Goal: Communication & Community: Answer question/provide support

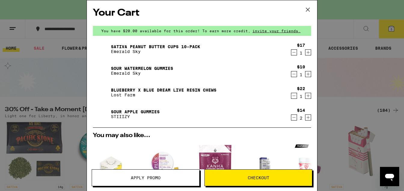
click at [310, 8] on icon at bounding box center [308, 9] width 9 height 9
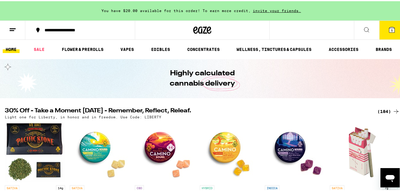
click at [15, 29] on icon at bounding box center [12, 28] width 7 height 7
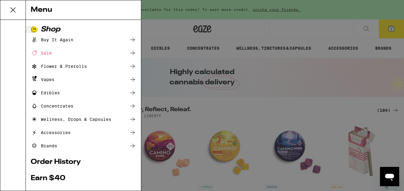
click at [326, 112] on div "Menu Shop Buy It Again Sale Flower & Prerolls Vapes Edibles Concentrates Wellne…" at bounding box center [202, 95] width 404 height 191
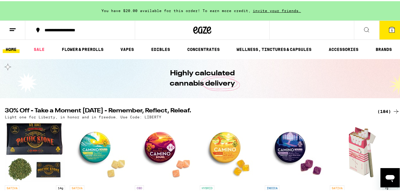
click at [391, 30] on span "5" at bounding box center [392, 29] width 2 height 4
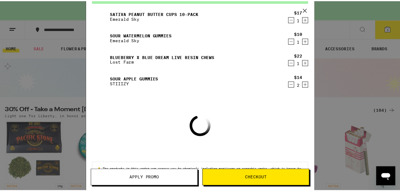
scroll to position [49, 0]
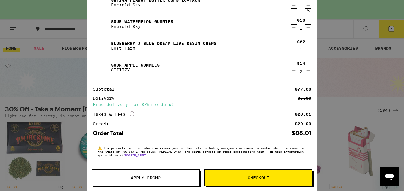
click at [156, 174] on button "Apply Promo" at bounding box center [146, 177] width 108 height 17
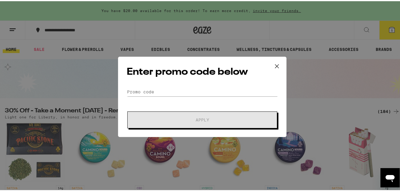
click at [174, 97] on form "Promo Code Apply" at bounding box center [202, 106] width 151 height 41
click at [176, 101] on form "Promo Code Apply" at bounding box center [202, 106] width 151 height 41
click at [280, 66] on button at bounding box center [277, 65] width 19 height 19
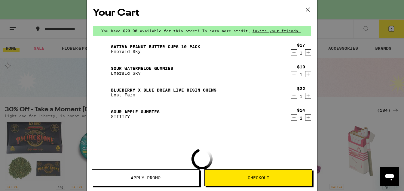
click at [276, 36] on div "You have $20.00 available for this order! To earn more credit, invite your frie…" at bounding box center [202, 31] width 218 height 10
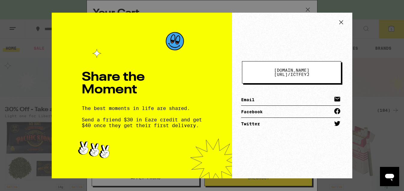
click at [338, 20] on icon at bounding box center [341, 22] width 9 height 9
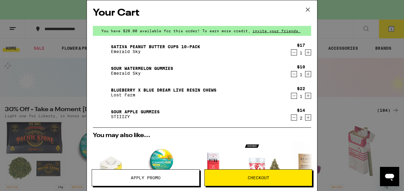
click at [306, 14] on button at bounding box center [308, 9] width 19 height 19
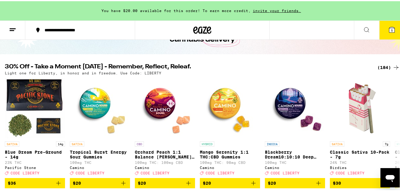
scroll to position [33, 0]
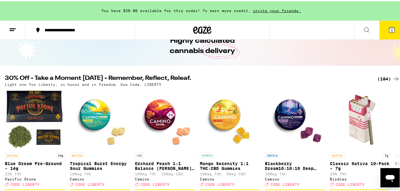
click at [391, 30] on span "5" at bounding box center [392, 29] width 2 height 4
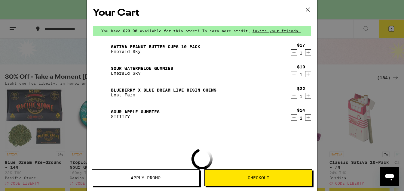
click at [310, 10] on icon at bounding box center [308, 9] width 9 height 9
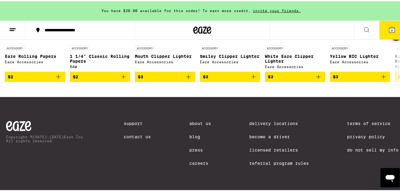
scroll to position [2900, 0]
click at [380, 175] on iframe at bounding box center [389, 176] width 19 height 19
click at [383, 176] on div "Open messaging window" at bounding box center [390, 177] width 18 height 18
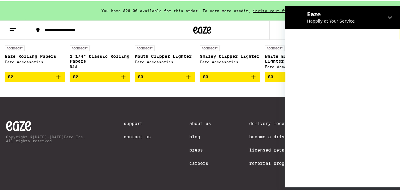
scroll to position [0, 0]
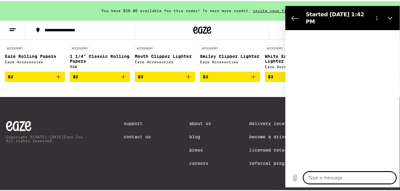
click at [333, 179] on textarea at bounding box center [349, 177] width 93 height 12
type textarea "x"
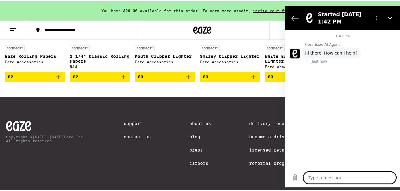
type textarea "i"
type textarea "x"
type textarea "i"
type textarea "x"
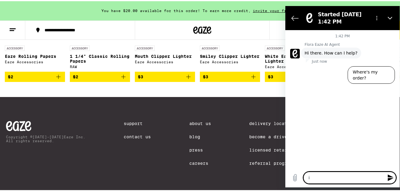
type textarea "i f"
type textarea "x"
type textarea "i fo"
type textarea "x"
type textarea "i fog"
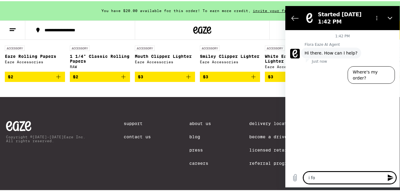
type textarea "x"
type textarea "i [PERSON_NAME]"
type textarea "x"
type textarea "i fogto"
type textarea "x"
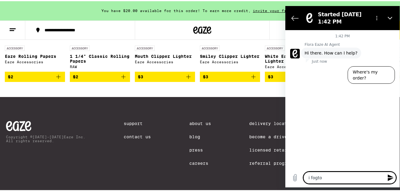
type textarea "i [PERSON_NAME]"
type textarea "x"
type textarea "i fog"
type textarea "x"
type textarea "i fo"
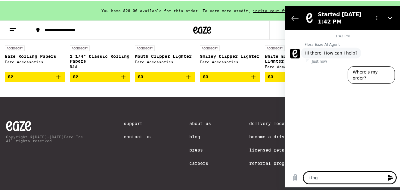
type textarea "x"
type textarea "i for"
type textarea "x"
type textarea "i forg"
type textarea "x"
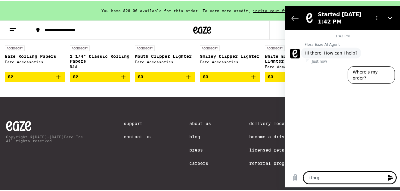
type textarea "i forgo"
type textarea "x"
type textarea "i forgot"
type textarea "x"
type textarea "i forgot"
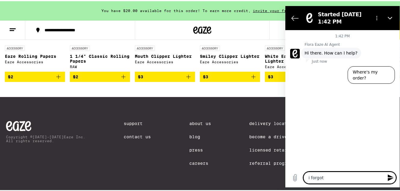
type textarea "x"
type textarea "i forgot t"
type textarea "x"
type textarea "i forgot to"
type textarea "x"
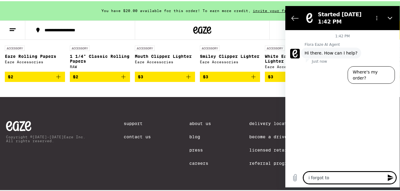
type textarea "i forgot to"
type textarea "x"
type textarea "i forgot to a"
type textarea "x"
type textarea "i forgot to ap"
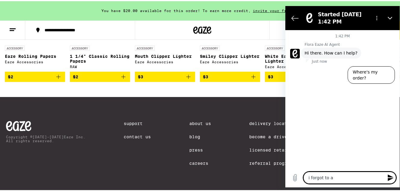
type textarea "x"
type textarea "i forgot to app"
type textarea "x"
type textarea "i forgot to appl"
type textarea "x"
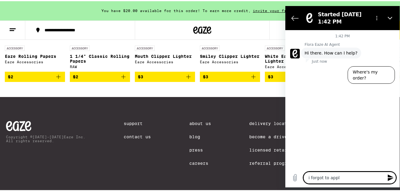
type textarea "i forgot to apply"
type textarea "x"
type textarea "i forgot to apply"
type textarea "x"
type textarea "i forgot to apply m"
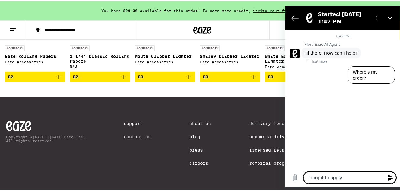
type textarea "x"
type textarea "m"
type textarea "x"
type textarea "my"
type textarea "x"
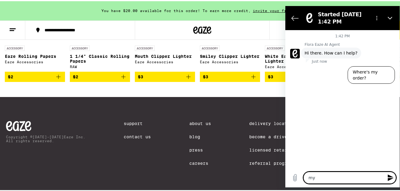
type textarea "my"
type textarea "x"
type textarea "my f"
type textarea "x"
type textarea "my fr"
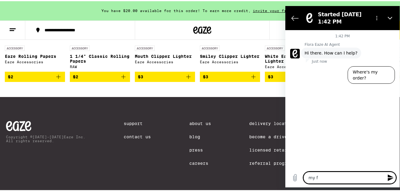
type textarea "x"
type textarea "my fri"
type textarea "x"
type textarea "my frie"
type textarea "x"
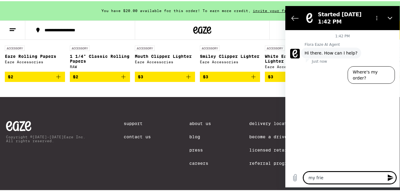
type textarea "my frien"
type textarea "x"
type textarea "my friend"
type textarea "x"
type textarea "my friend"
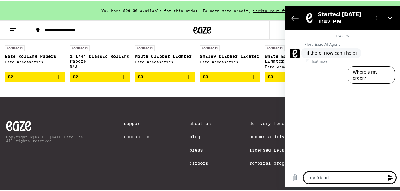
type textarea "x"
type textarea "my friend f"
type textarea "x"
type textarea "my friend fo"
type textarea "x"
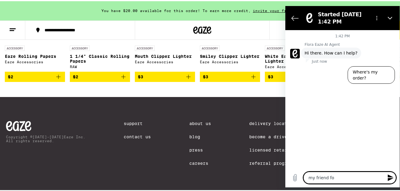
type textarea "my friend for"
type textarea "x"
type textarea "my friend forg"
type textarea "x"
type textarea "my friend forgo"
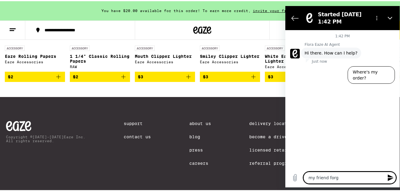
type textarea "x"
type textarea "my friend [PERSON_NAME]"
type textarea "x"
type textarea "my friend [PERSON_NAME]"
type textarea "x"
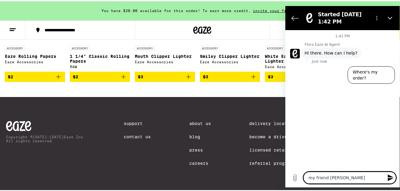
type textarea "my friend forgot t"
type textarea "x"
type textarea "my friend forgot to"
type textarea "x"
type textarea "my friend forgot to"
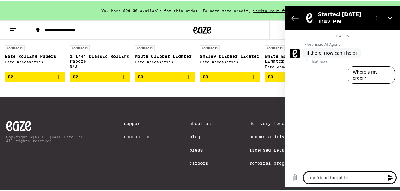
type textarea "x"
type textarea "my friend forgot to a"
type textarea "x"
type textarea "my friend forgot to ap"
type textarea "x"
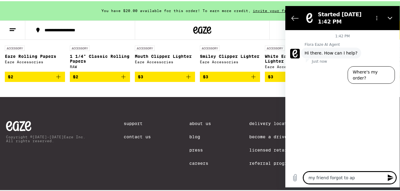
type textarea "my friend forgot to app"
type textarea "x"
type textarea "my friend forgot to appl"
type textarea "x"
type textarea "my friend forgot to apply"
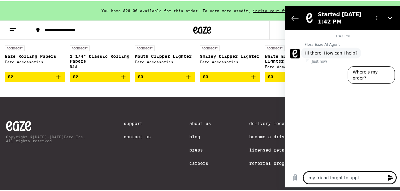
type textarea "x"
type textarea "my friend forgot to apply"
type textarea "x"
type textarea "my friend forgot to apply m"
type textarea "x"
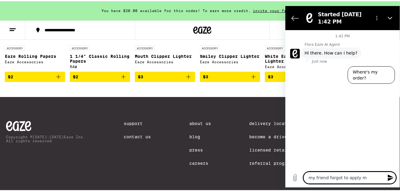
type textarea "my friend forgot to apply my"
type textarea "x"
type textarea "my friend forgot to apply my"
type textarea "x"
type textarea "my friend forgot to apply my r"
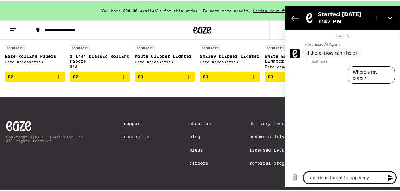
type textarea "x"
type textarea "my friend forgot to apply my re"
type textarea "x"
type textarea "my friend forgot to apply my ref"
type textarea "x"
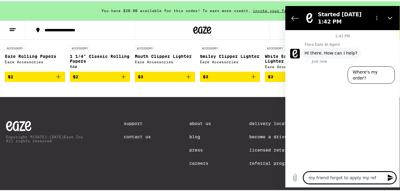
type textarea "my friend forgot to apply my refe"
type textarea "x"
type textarea "my friend forgot to apply my refer"
type textarea "x"
type textarea "my friend forgot to apply my referr"
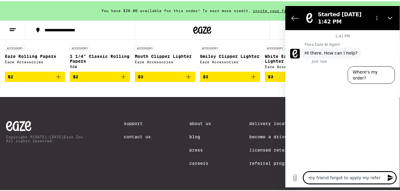
type textarea "x"
type textarea "my friend forgot to apply my referra"
type textarea "x"
type textarea "my friend forgot to apply my referral"
type textarea "x"
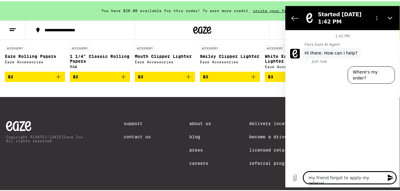
type textarea "my friend forgot to apply my referral"
type textarea "x"
type textarea "my friend forgot to apply my referral"
type textarea "x"
type textarea "my friend forgot to apply my referra"
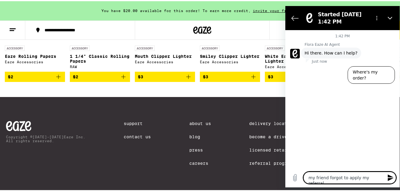
type textarea "x"
type textarea "my friend forgot to apply my referr"
type textarea "x"
type textarea "my friend forgot to apply my refer"
type textarea "x"
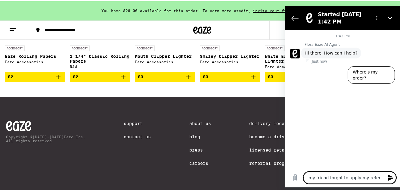
type textarea "my friend forgot to apply my refe"
type textarea "x"
type textarea "my friend forgot to apply my ref"
type textarea "x"
type textarea "my friend forgot to apply my re"
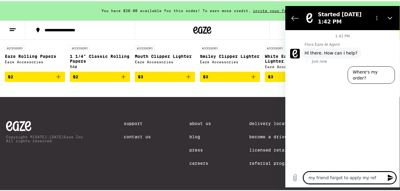
type textarea "x"
type textarea "my friend forgot to apply my r"
type textarea "x"
type textarea "my friend forgot to apply my"
type textarea "x"
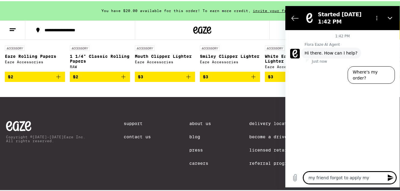
type textarea "my friend forgot to apply my"
type textarea "x"
type textarea "my friend forgot to apply m"
type textarea "x"
type textarea "my friend forgot to apply"
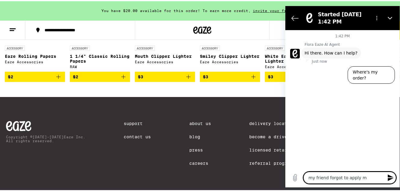
type textarea "x"
type textarea "my friend forgot to apply"
type textarea "x"
type textarea "my friend forgot to appl"
type textarea "x"
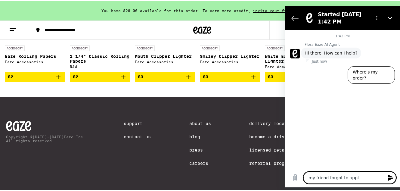
type textarea "my friend forgot to app"
type textarea "x"
type textarea "my friend forgot to ap"
type textarea "x"
type textarea "my friend forgot to a"
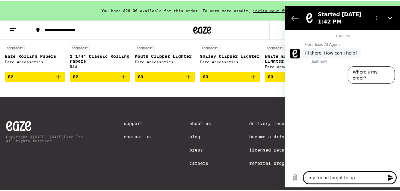
type textarea "x"
type textarea "my friend forgot to"
type textarea "x"
type textarea "my friend forgot to"
type textarea "x"
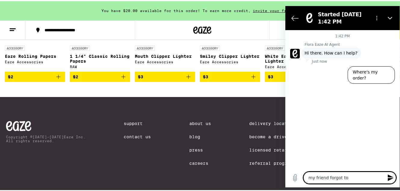
type textarea "my friend forgot to"
type textarea "x"
type textarea "my friend forgot to c"
type textarea "x"
type textarea "my friend forgot to cr"
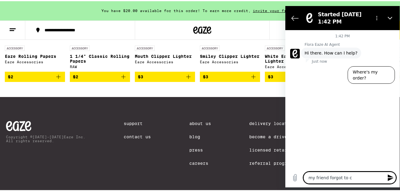
type textarea "x"
type textarea "my friend forgot to cre"
type textarea "x"
type textarea "my friend forgot to crea"
type textarea "x"
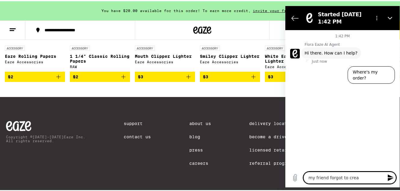
type textarea "my friend forgot to creat"
type textarea "x"
type textarea "my friend forgot to create"
type textarea "x"
type textarea "my friend forgot to create"
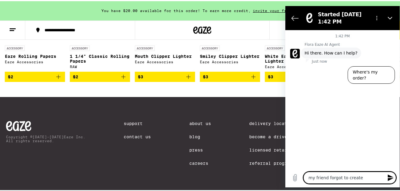
type textarea "x"
type textarea "my friend forgot to create t"
type textarea "x"
type textarea "my friend forgot to create th"
type textarea "x"
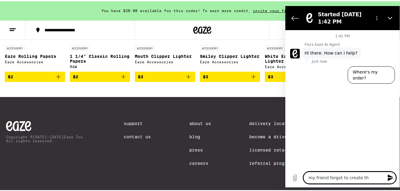
type textarea "my friend forgot to create the"
type textarea "x"
type textarea "my friend forgot to create thei"
type textarea "x"
type textarea "my friend forgot to create their"
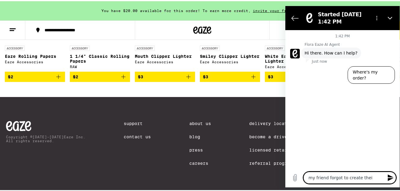
type textarea "x"
type textarea "my friend forgot to create their"
type textarea "x"
type textarea "my friend forgot to create their n"
type textarea "x"
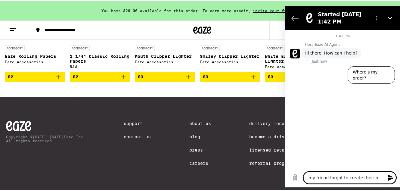
type textarea "my friend forgot to create their ne"
type textarea "x"
type textarea "my friend forgot to create their new"
type textarea "x"
type textarea "my friend forgot to create their new"
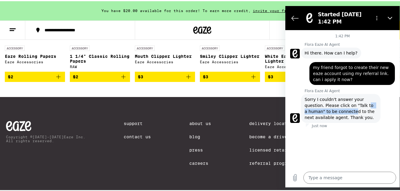
drag, startPoint x: 351, startPoint y: 110, endPoint x: 371, endPoint y: 107, distance: 20.6
click at [371, 107] on span "Sorry I couldn't answer your question. Please click on "Talk to a human" to be …" at bounding box center [341, 108] width 72 height 24
click at [379, 19] on button "Options menu" at bounding box center [377, 18] width 12 height 12
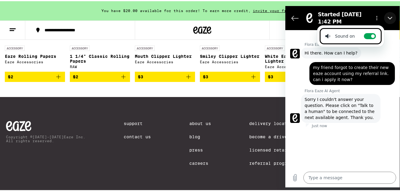
click at [390, 18] on icon "Close" at bounding box center [390, 18] width 5 height 3
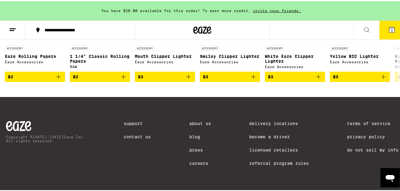
click at [393, 173] on icon "Open messaging window" at bounding box center [390, 177] width 11 height 11
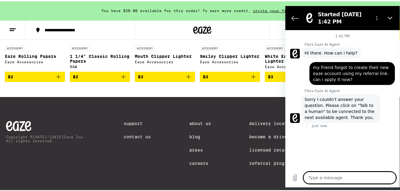
click at [320, 118] on span "Sorry I couldn't answer your question. Please click on "Talk to a human" to be …" at bounding box center [341, 108] width 72 height 24
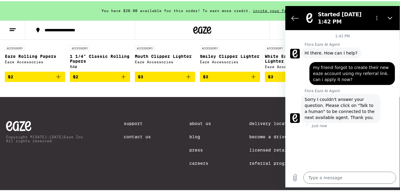
click at [345, 79] on span "my friend forgot to create their new eaze account using my referral link. can i…" at bounding box center [352, 73] width 78 height 18
click at [322, 68] on span "my friend forgot to create their new eaze account using my referral link. can i…" at bounding box center [352, 73] width 78 height 18
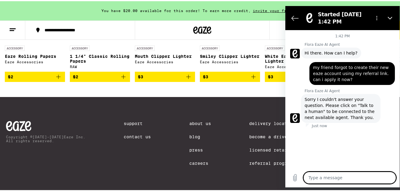
drag, startPoint x: 321, startPoint y: 176, endPoint x: 565, endPoint y: 180, distance: 244.1
click at [321, 176] on textarea at bounding box center [349, 177] width 93 height 12
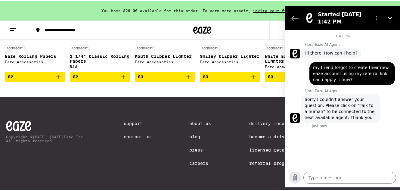
click at [288, 176] on div "Type a message x" at bounding box center [342, 177] width 114 height 19
click at [292, 177] on icon "Upload file" at bounding box center [294, 177] width 7 height 7
click at [349, 183] on textarea at bounding box center [349, 177] width 93 height 12
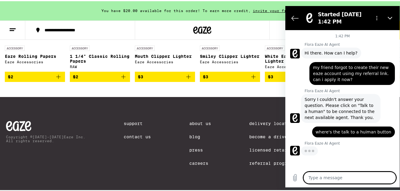
click at [336, 176] on textarea at bounding box center [349, 177] width 93 height 12
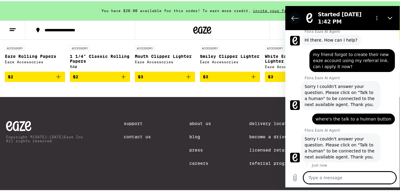
scroll to position [14, 0]
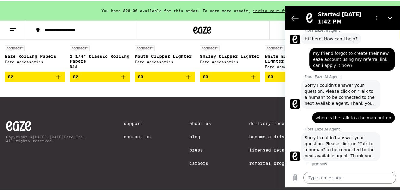
click at [328, 154] on span "Sorry I couldn't answer your question. Please click on "Talk to a human" to be …" at bounding box center [341, 146] width 72 height 24
click at [364, 144] on span "Sorry I couldn't answer your question. Please click on "Talk to a human" to be …" at bounding box center [341, 146] width 72 height 24
click at [379, 16] on icon "Options menu" at bounding box center [376, 17] width 5 height 5
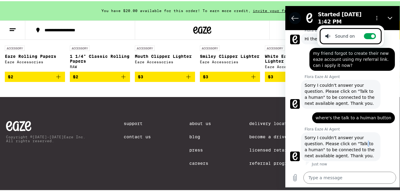
click at [290, 19] on button "Back to the conversation list" at bounding box center [295, 18] width 12 height 12
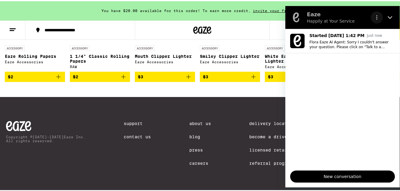
click at [379, 15] on icon "Options menu" at bounding box center [376, 17] width 5 height 5
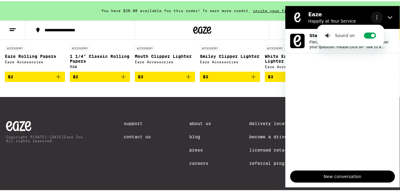
click at [379, 15] on icon "Options menu" at bounding box center [376, 17] width 5 height 5
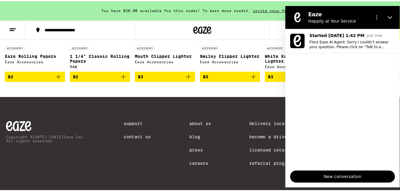
click at [341, 176] on span "New conversation" at bounding box center [342, 175] width 94 height 7
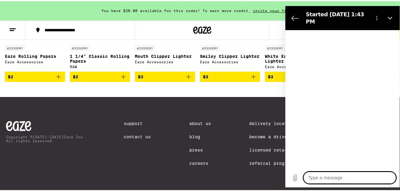
click at [346, 178] on textarea at bounding box center [349, 177] width 93 height 12
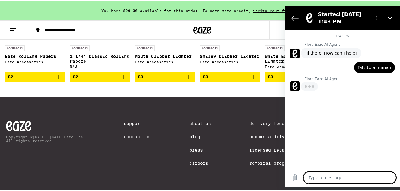
click at [348, 181] on textarea at bounding box center [349, 177] width 93 height 12
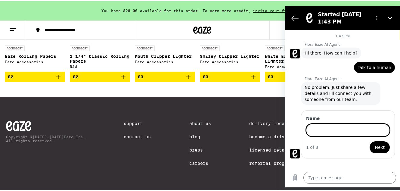
drag, startPoint x: 330, startPoint y: 94, endPoint x: 337, endPoint y: 104, distance: 12.1
click at [337, 104] on div "Flora Eaze AI Agent [PERSON_NAME] AI Agent says: No problem. Just share a few d…" at bounding box center [345, 90] width 110 height 29
click at [337, 104] on div "Just now" at bounding box center [345, 104] width 110 height 1
click at [343, 129] on input "Name" at bounding box center [348, 129] width 84 height 13
click at [370, 140] on button "Next" at bounding box center [380, 146] width 20 height 12
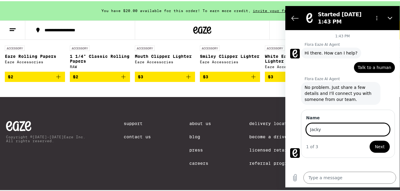
scroll to position [16, 0]
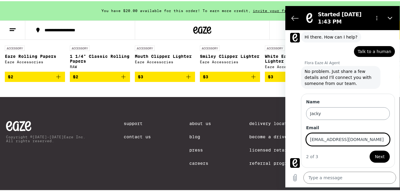
click at [370, 150] on button "Next" at bounding box center [380, 156] width 20 height 12
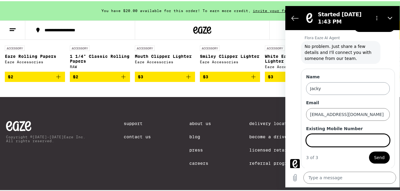
scroll to position [42, 0]
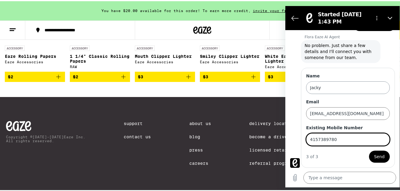
click at [369, 150] on button "Send" at bounding box center [379, 156] width 21 height 12
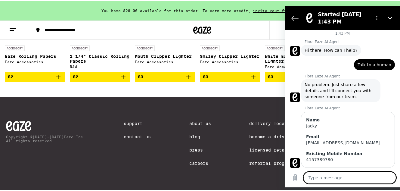
scroll to position [16, 0]
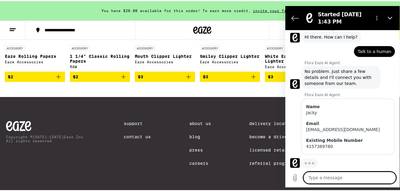
click at [336, 179] on textarea at bounding box center [349, 177] width 93 height 12
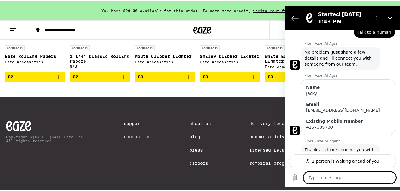
scroll to position [51, 0]
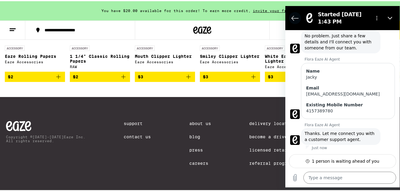
click at [299, 16] on button "Back to the conversation list" at bounding box center [295, 18] width 12 height 12
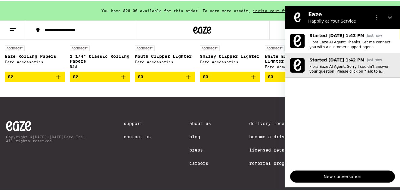
click at [341, 74] on button "Started [DATE] 1:42 PM Just now Flora Eaze AI Agent: Sorry I couldn't answer yo…" at bounding box center [342, 65] width 114 height 24
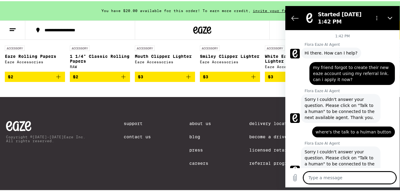
scroll to position [14, 0]
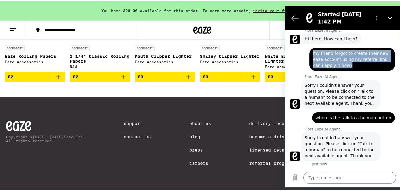
drag, startPoint x: 364, startPoint y: 66, endPoint x: 310, endPoint y: 54, distance: 55.1
click at [310, 54] on div "says: my friend forgot to create their new eaze account using my referral link.…" at bounding box center [351, 59] width 85 height 23
copy span "my friend forgot to create their new eaze account using my referral link. can i…"
click at [292, 18] on icon "Back to the conversation list" at bounding box center [295, 18] width 7 height 5
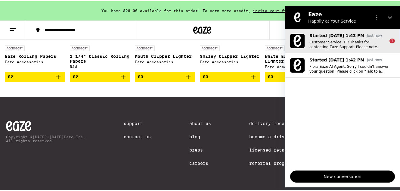
click at [335, 46] on p "Customer Service: Hi! Thanks for contacting Eaze Support. Please note that we a…" at bounding box center [346, 44] width 75 height 10
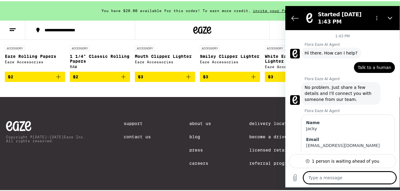
scroll to position [117, 0]
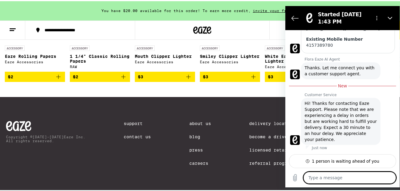
click at [353, 180] on textarea at bounding box center [349, 177] width 93 height 12
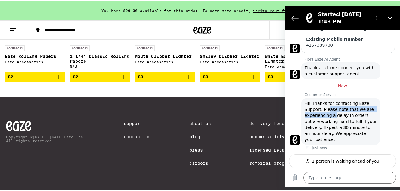
drag, startPoint x: 332, startPoint y: 111, endPoint x: 334, endPoint y: 114, distance: 3.7
click at [334, 114] on span "Hi! Thanks for contacting Eaze Support. Please note that we are experiencing a …" at bounding box center [341, 121] width 72 height 42
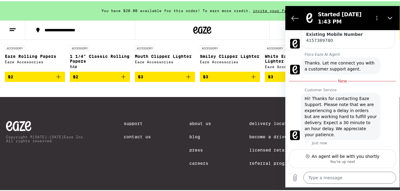
click at [334, 114] on span "Hi! Thanks for contacting Eaze Support. Please note that we are experiencing a …" at bounding box center [341, 116] width 72 height 42
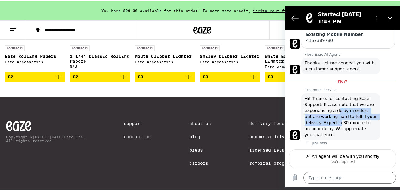
click at [339, 122] on span "Hi! Thanks for contacting Eaze Support. Please note that we are experiencing a …" at bounding box center [341, 116] width 72 height 42
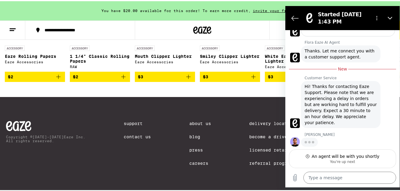
scroll to position [133, 0]
click at [329, 181] on textarea at bounding box center [349, 177] width 93 height 12
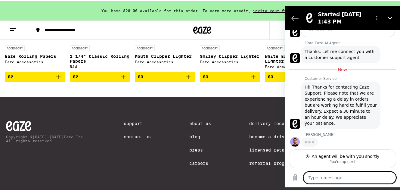
paste textarea "my friend forgot to create their new eaze account using my referral link. can i…"
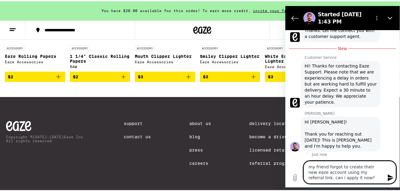
scroll to position [156, 0]
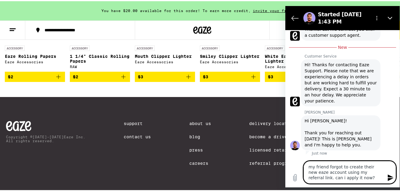
drag, startPoint x: 311, startPoint y: 166, endPoint x: 291, endPoint y: 164, distance: 20.3
click at [291, 164] on div "Type a message my friend forgot to create their new eaze account using my refer…" at bounding box center [342, 172] width 114 height 30
drag, startPoint x: 329, startPoint y: 168, endPoint x: 383, endPoint y: 165, distance: 53.9
click at [383, 165] on textarea "My friend forgot to create their new eaze account using my referral link. can i…" at bounding box center [349, 171] width 93 height 23
click at [333, 172] on textarea "My friend just created a new eaze account using my referral link. can i apply i…" at bounding box center [349, 171] width 93 height 23
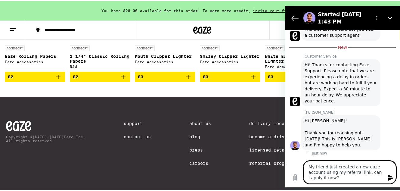
click at [333, 172] on textarea "My friend just created a new eaze account using my referral link. can i apply i…" at bounding box center [349, 171] width 93 height 23
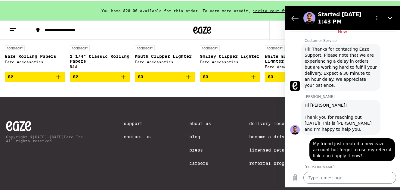
scroll to position [215, 0]
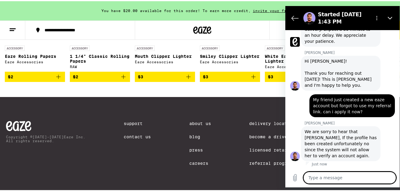
click at [327, 178] on textarea at bounding box center [349, 177] width 93 height 12
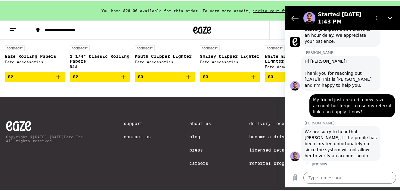
click at [330, 188] on div "Copyright © [DATE]-[DATE] Eaze Inc. All rights reserved. Support Contact Us Abo…" at bounding box center [202, 143] width 404 height 95
click at [336, 180] on textarea at bounding box center [349, 177] width 93 height 12
click at [376, 20] on button "Options menu" at bounding box center [377, 18] width 12 height 12
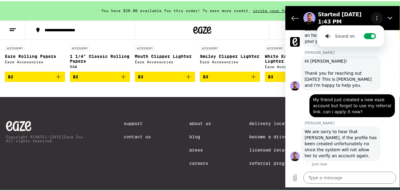
click at [376, 22] on button "Options menu" at bounding box center [377, 18] width 12 height 12
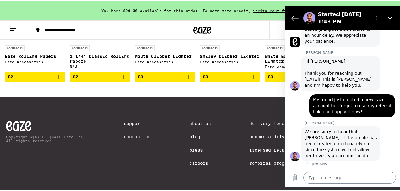
click at [346, 173] on textarea at bounding box center [349, 177] width 93 height 12
drag, startPoint x: 334, startPoint y: 138, endPoint x: 336, endPoint y: 147, distance: 8.9
click at [336, 147] on span "We are sorry to hear that [PERSON_NAME], If the profile has been created unfort…" at bounding box center [341, 143] width 72 height 30
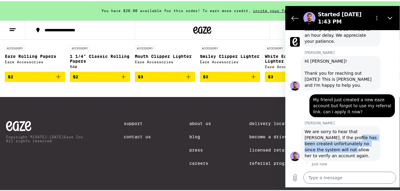
click at [336, 147] on span "We are sorry to hear that [PERSON_NAME], If the profile has been created unfort…" at bounding box center [341, 143] width 72 height 30
click at [344, 151] on span "We are sorry to hear that [PERSON_NAME], If the profile has been created unfort…" at bounding box center [341, 143] width 72 height 30
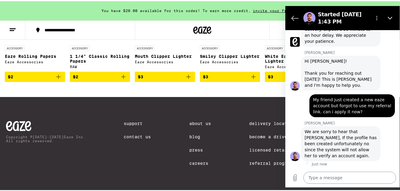
click at [335, 182] on textarea at bounding box center [349, 177] width 93 height 12
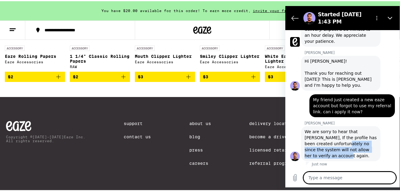
drag, startPoint x: 336, startPoint y: 141, endPoint x: 339, endPoint y: 155, distance: 14.8
click at [339, 155] on span "We are sorry to hear that [PERSON_NAME], If the profile has been created unfort…" at bounding box center [341, 143] width 72 height 30
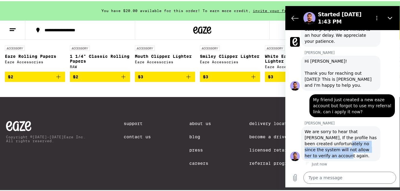
click at [339, 155] on span "We are sorry to hear that [PERSON_NAME], If the profile has been created unfort…" at bounding box center [341, 143] width 72 height 30
click at [346, 160] on div "[PERSON_NAME] says: We are sorry to hear that [PERSON_NAME], If the profile has…" at bounding box center [340, 143] width 79 height 35
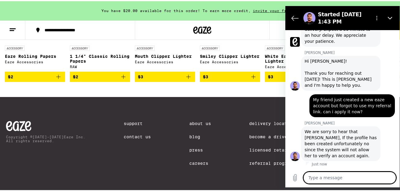
click at [347, 174] on textarea at bounding box center [349, 177] width 93 height 12
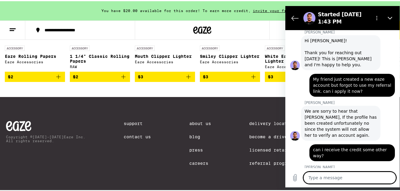
scroll to position [268, 0]
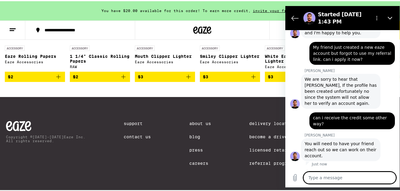
click at [332, 172] on textarea at bounding box center [349, 177] width 93 height 12
drag, startPoint x: 328, startPoint y: 149, endPoint x: 337, endPoint y: 154, distance: 9.9
click at [337, 154] on span "You will need to have your friend reach out so we can work on their account." at bounding box center [341, 149] width 72 height 18
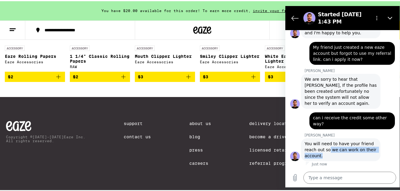
click at [337, 154] on span "You will need to have your friend reach out so we can work on their account." at bounding box center [341, 149] width 72 height 18
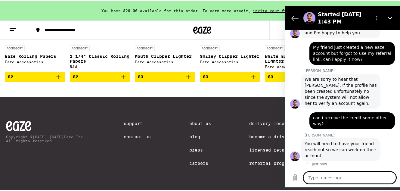
click at [336, 179] on textarea at bounding box center [349, 177] width 93 height 12
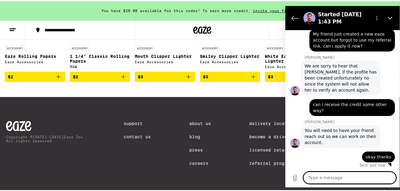
scroll to position [282, 0]
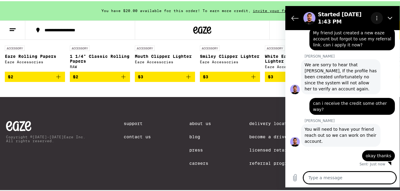
click at [371, 18] on button "Options menu" at bounding box center [377, 18] width 12 height 12
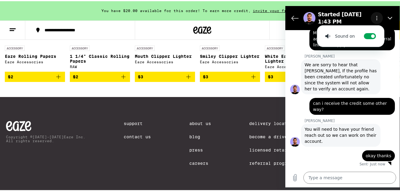
click at [372, 19] on button "Options menu" at bounding box center [377, 18] width 12 height 12
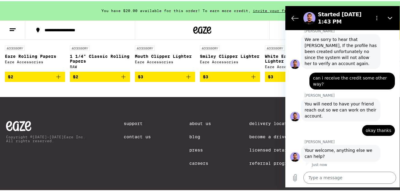
scroll to position [308, 0]
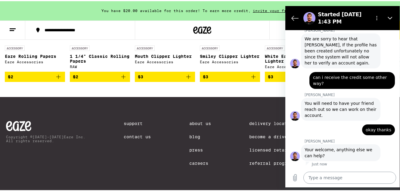
click at [322, 177] on textarea at bounding box center [349, 177] width 93 height 12
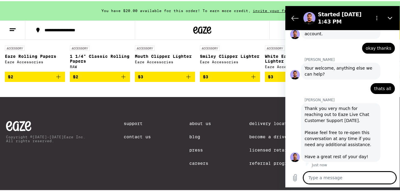
scroll to position [390, 0]
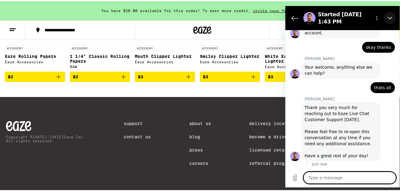
click at [386, 20] on button "Close" at bounding box center [390, 18] width 12 height 12
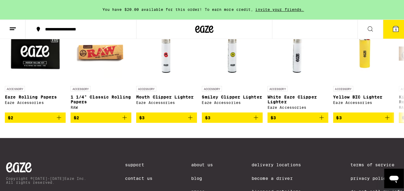
scroll to position [2646, 0]
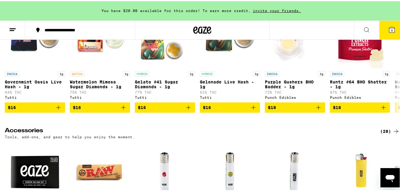
click at [395, 29] on button "5" at bounding box center [391, 29] width 25 height 19
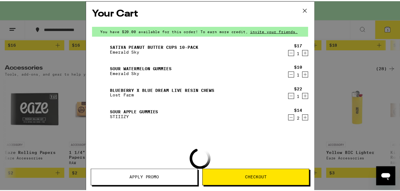
scroll to position [2585, 0]
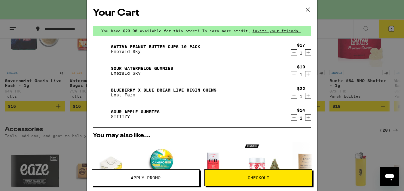
click at [304, 11] on icon at bounding box center [308, 9] width 9 height 9
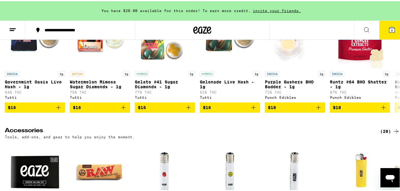
click at [271, 11] on span "invite your friends." at bounding box center [277, 10] width 52 height 4
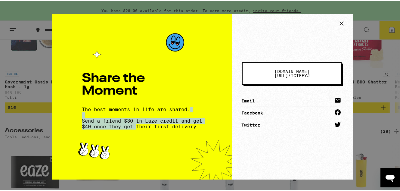
drag, startPoint x: 94, startPoint y: 111, endPoint x: 150, endPoint y: 123, distance: 57.5
click at [150, 122] on div "The best moments in life are shared. Send a friend $30 in Eaze credit and get $…" at bounding box center [142, 116] width 120 height 23
click at [150, 123] on span "Send a friend $30 in Eaze credit and get $40 once they get their first delivery." at bounding box center [142, 122] width 120 height 11
drag, startPoint x: 132, startPoint y: 120, endPoint x: 140, endPoint y: 125, distance: 9.6
click at [140, 125] on span "Send a friend $30 in Eaze credit and get $40 once they get their first delivery." at bounding box center [142, 122] width 120 height 11
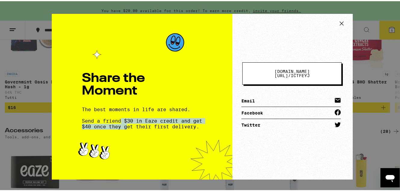
click at [140, 125] on span "Send a friend $30 in Eaze credit and get $40 once they get their first delivery." at bounding box center [142, 122] width 120 height 11
